Goal: Find specific page/section: Find specific page/section

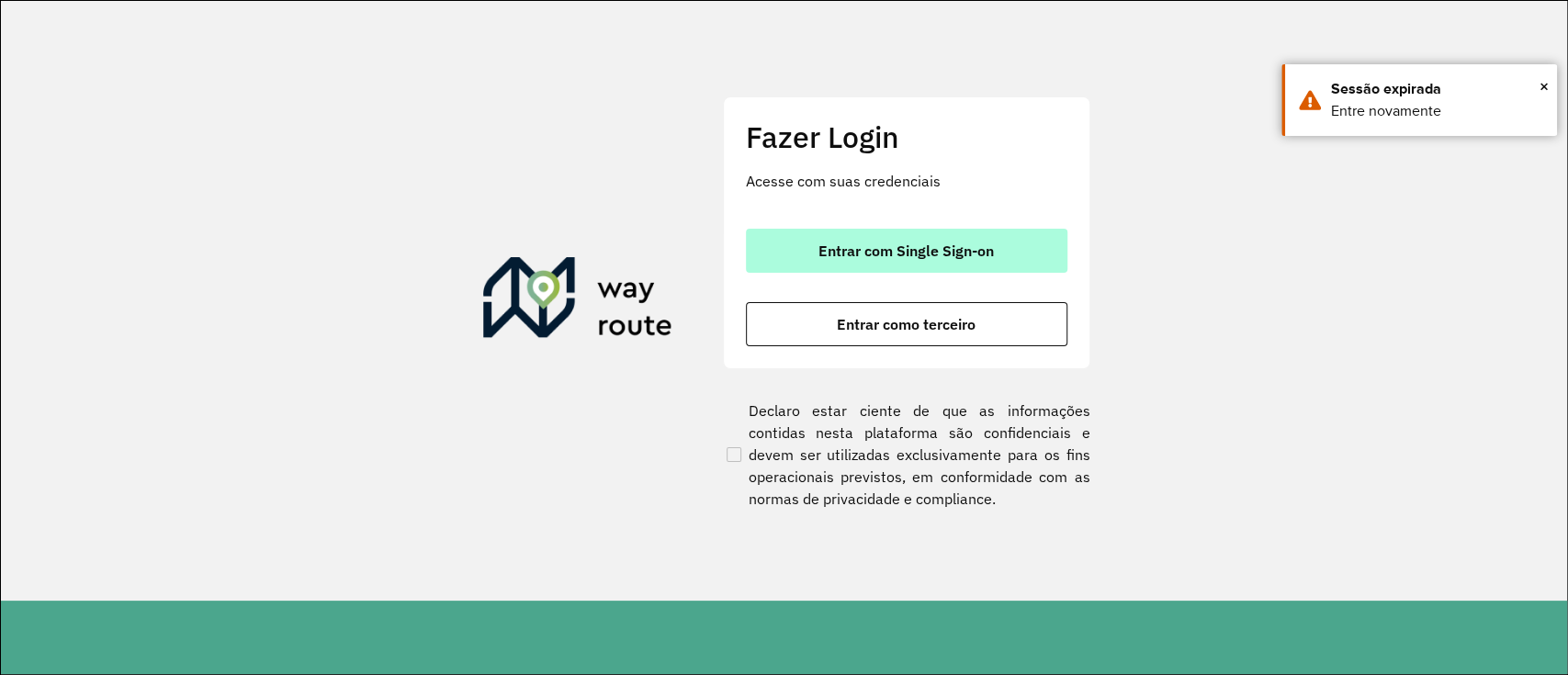
click at [935, 257] on span "Entrar com Single Sign-on" at bounding box center [906, 250] width 175 height 15
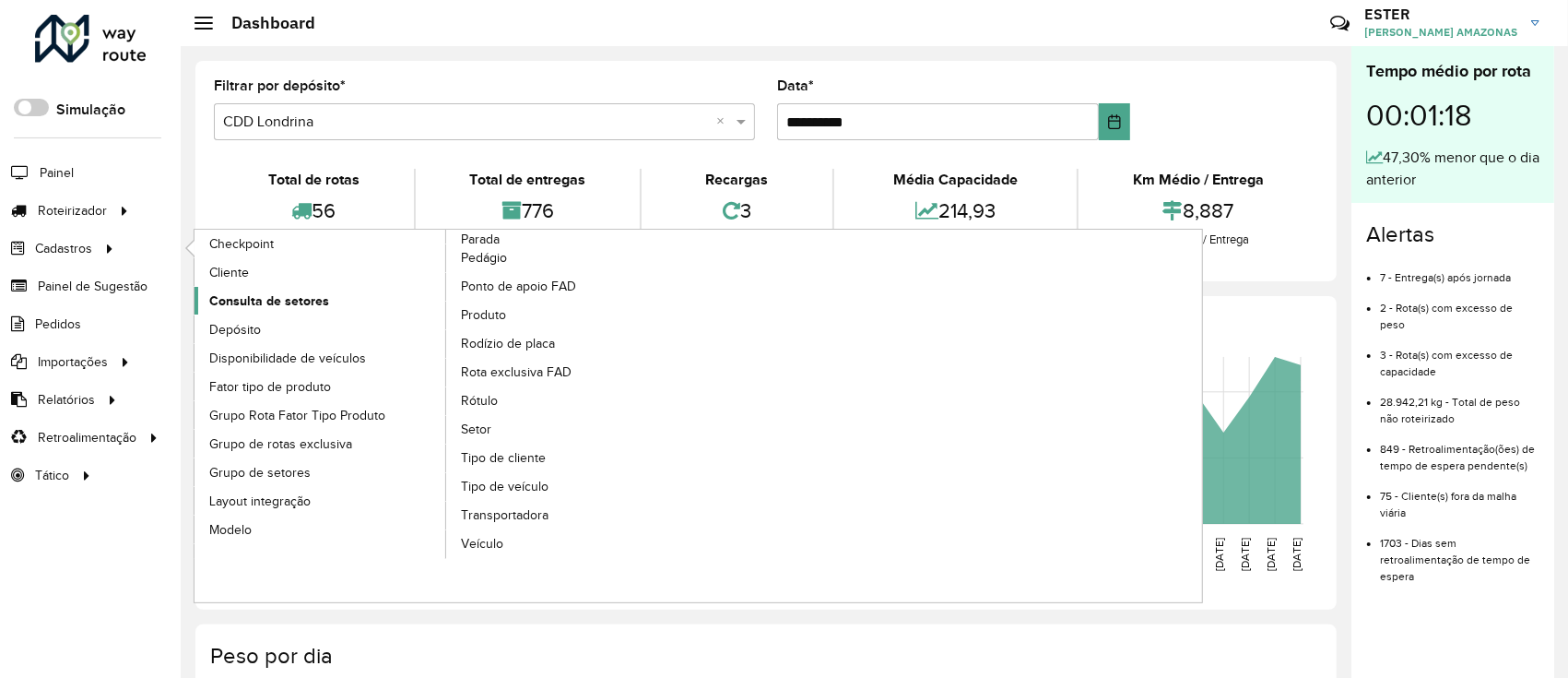
click at [283, 301] on span "Consulta de setores" at bounding box center [270, 301] width 120 height 20
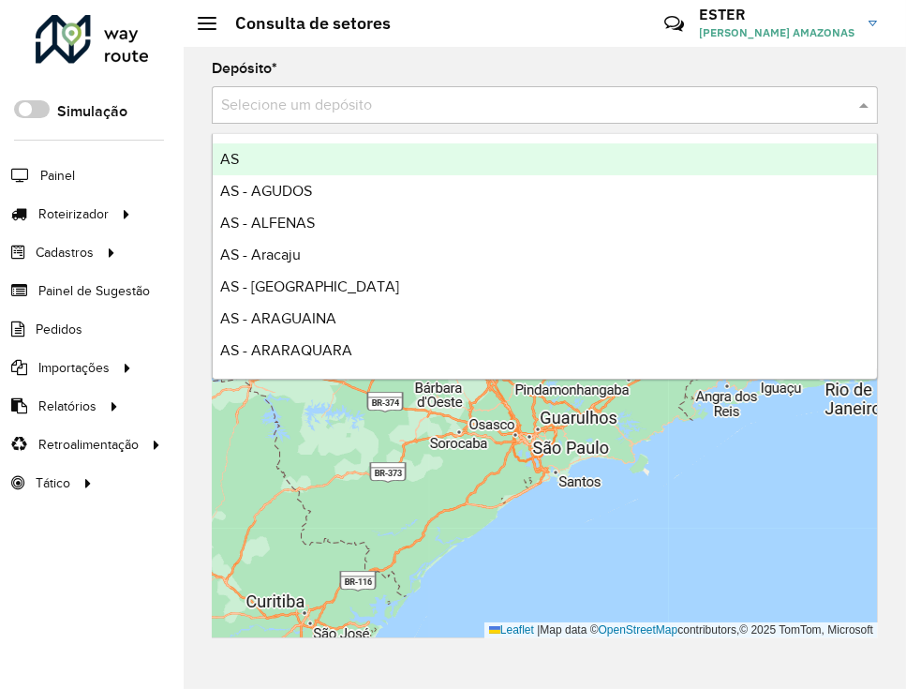
click at [587, 106] on input "text" at bounding box center [526, 106] width 610 height 22
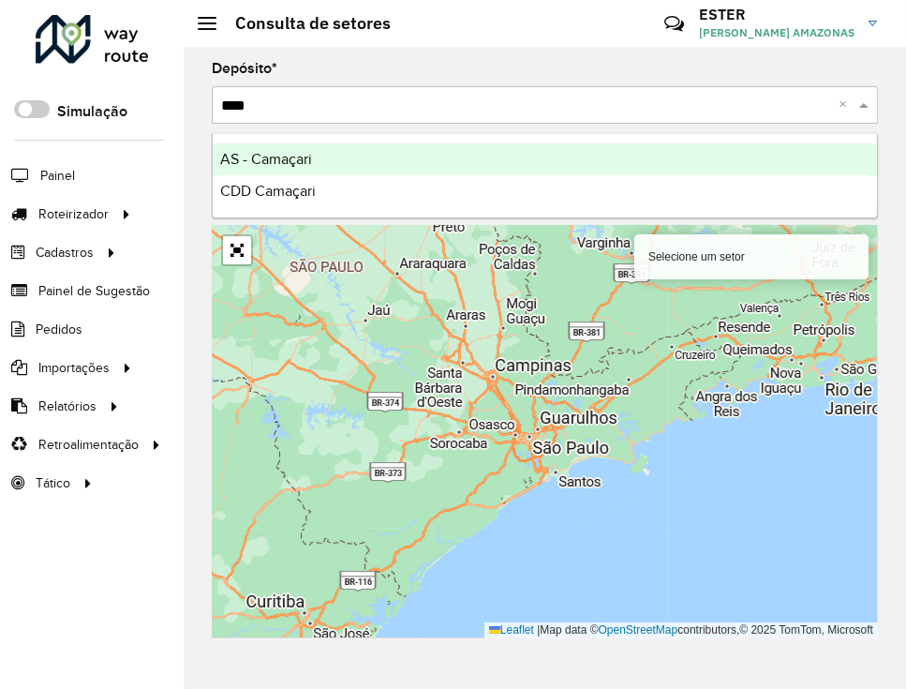
type input "*****"
